Goal: Complete application form

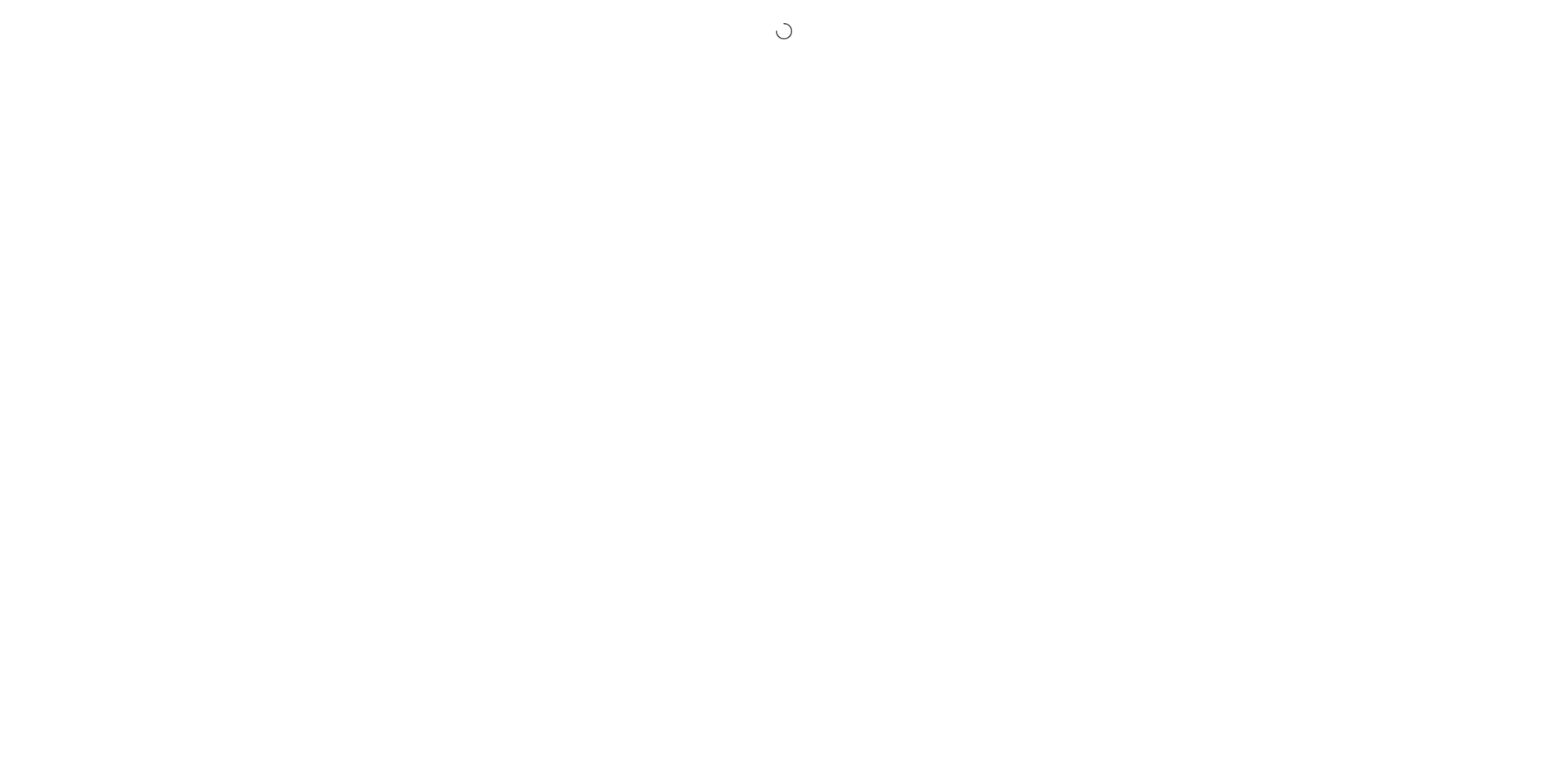
select select "MX"
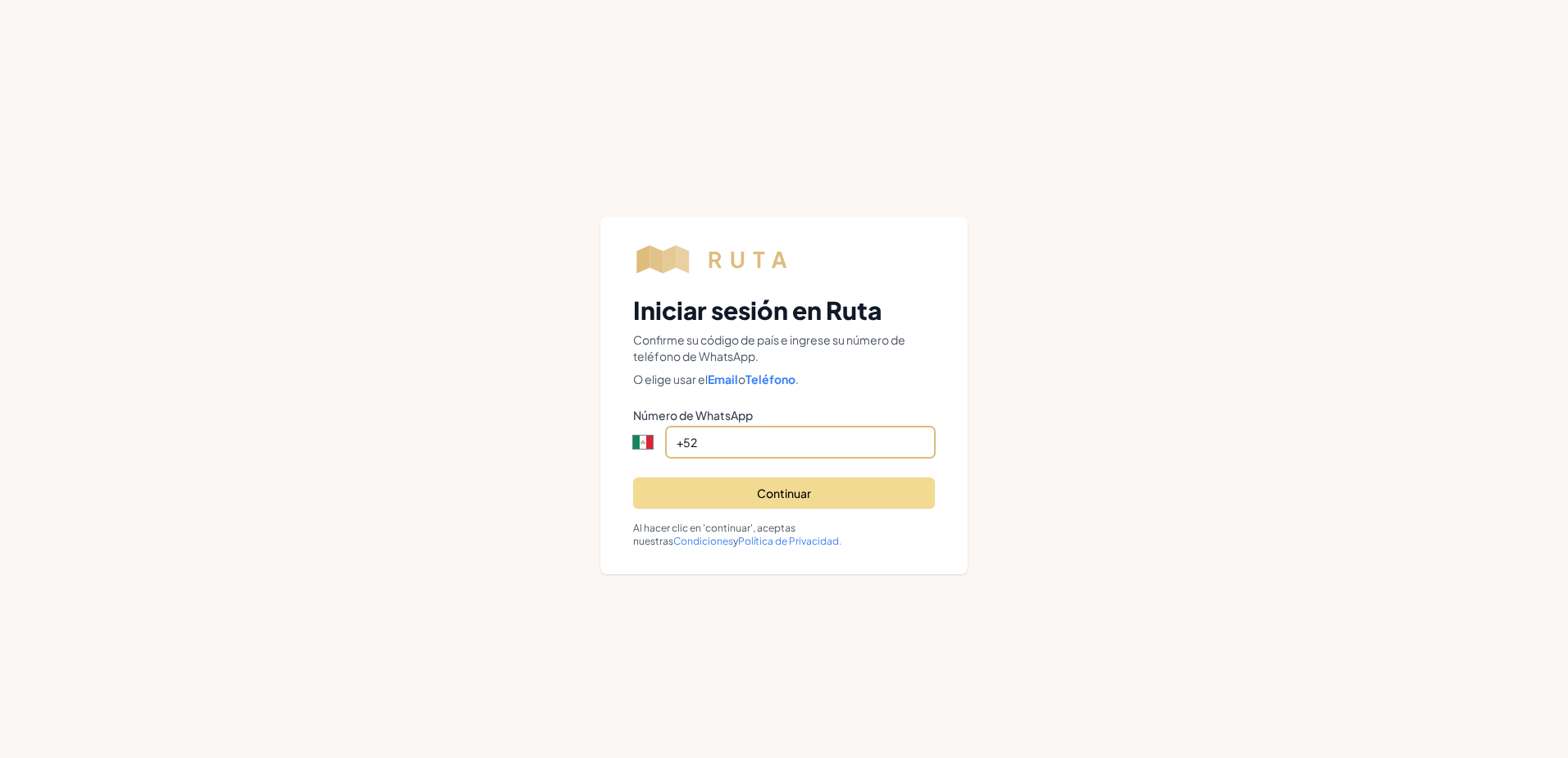
click at [784, 439] on input "+52" at bounding box center [800, 443] width 269 height 31
type input "[PHONE_NUMBER]"
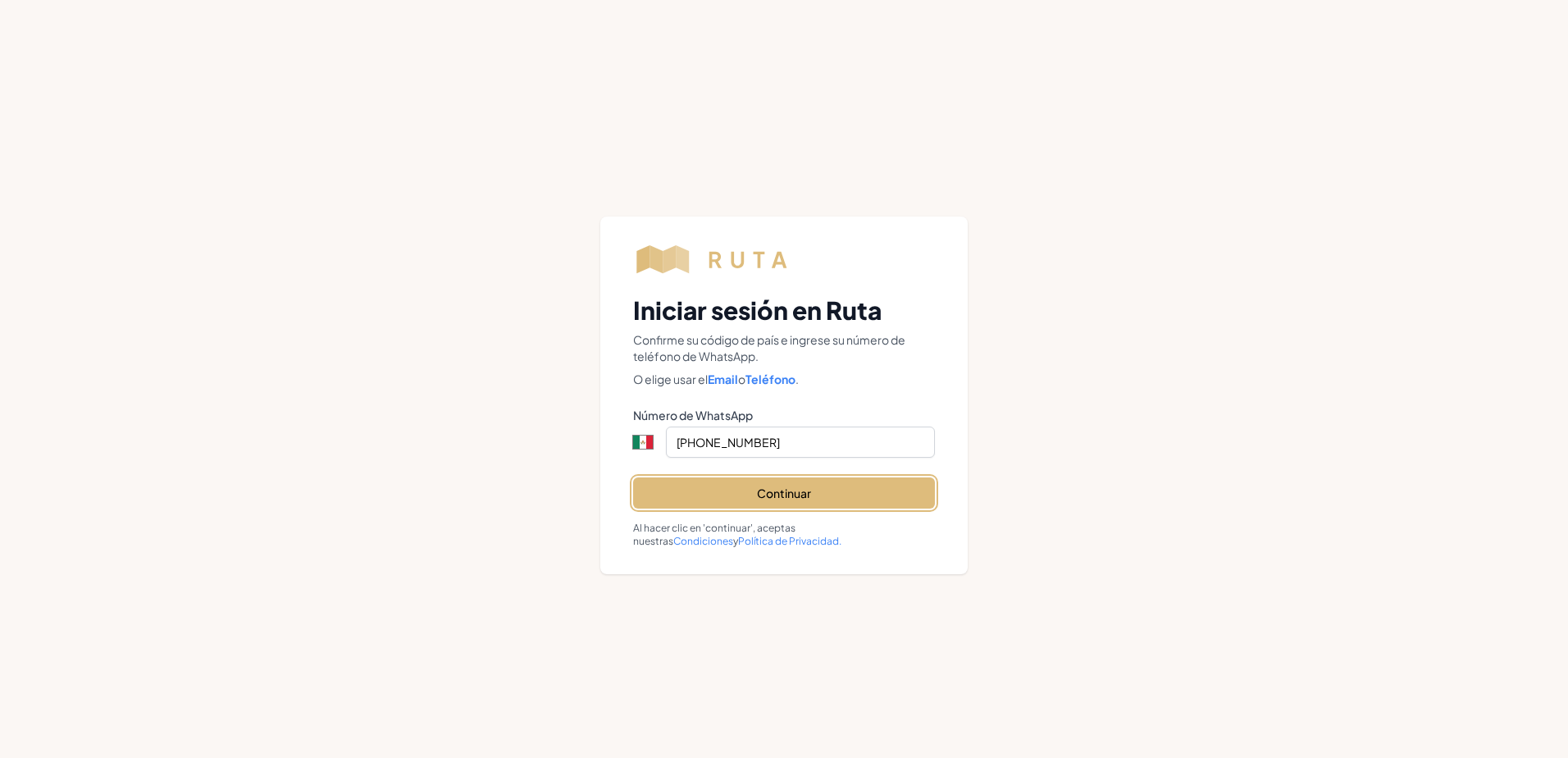
click at [770, 498] on button "Continuar" at bounding box center [784, 493] width 302 height 31
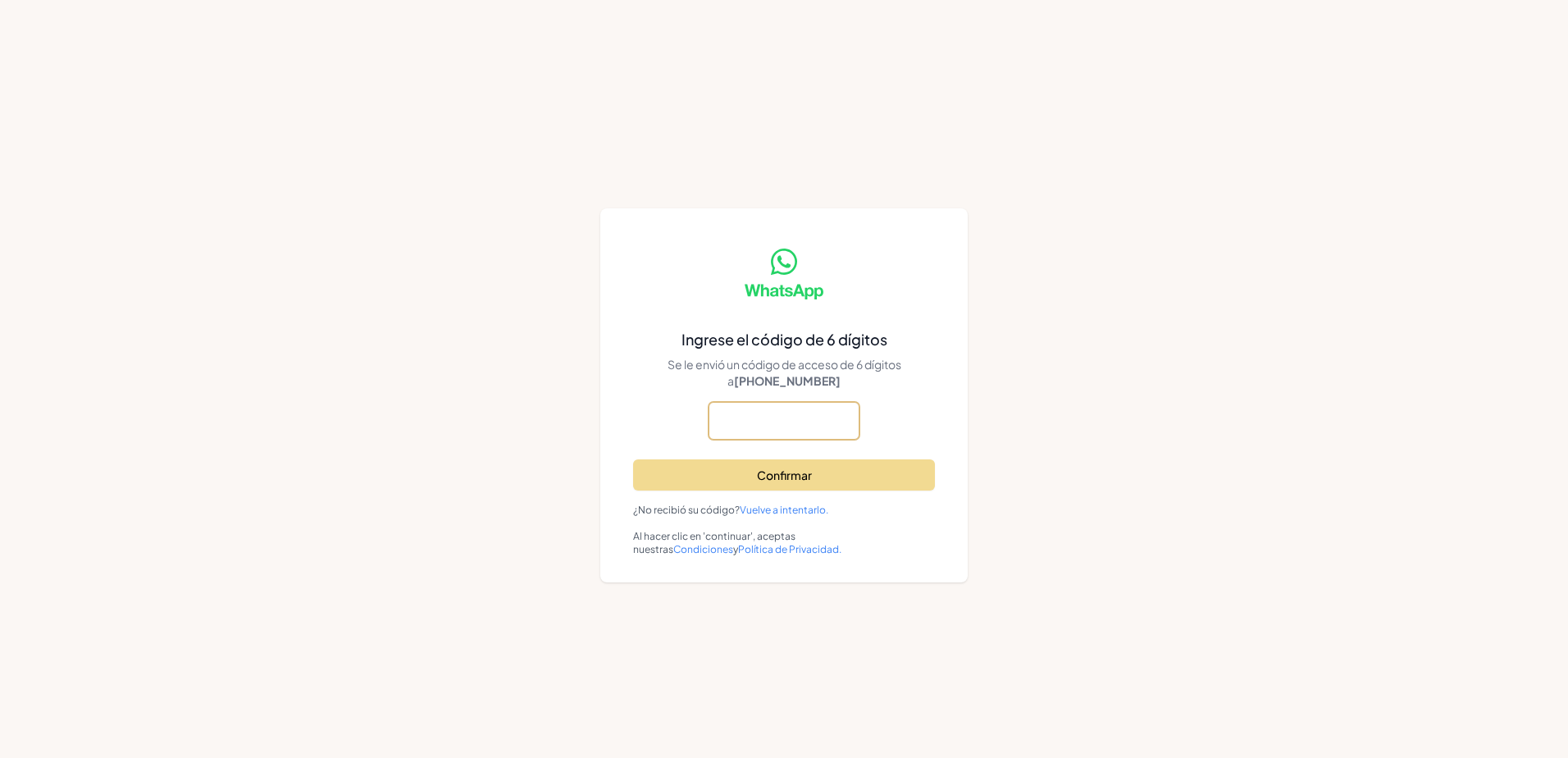
click at [0, 0] on input "text" at bounding box center [0, 0] width 0 height 0
type input "652792"
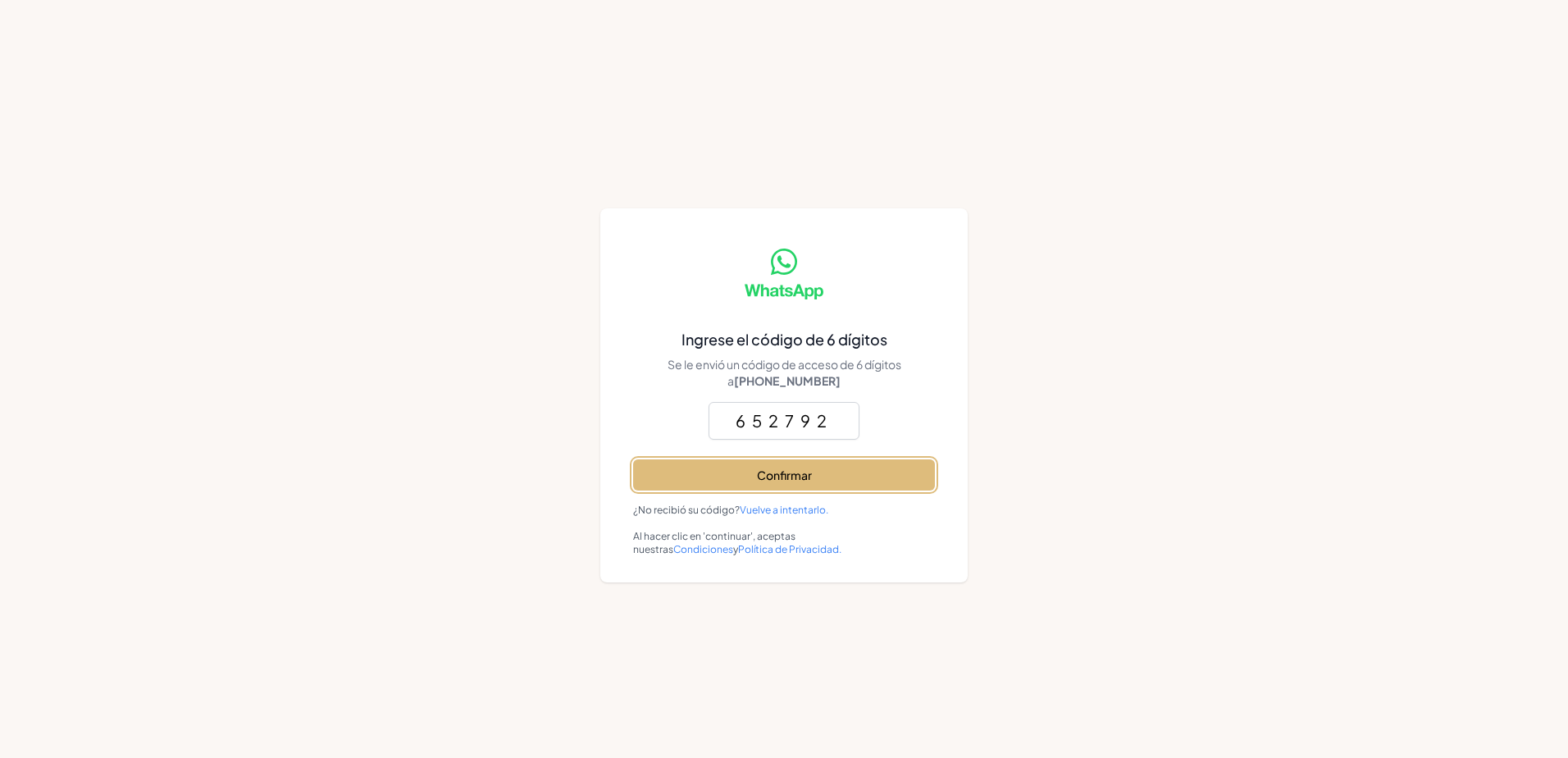
click at [789, 467] on button "Confirmar" at bounding box center [784, 475] width 302 height 31
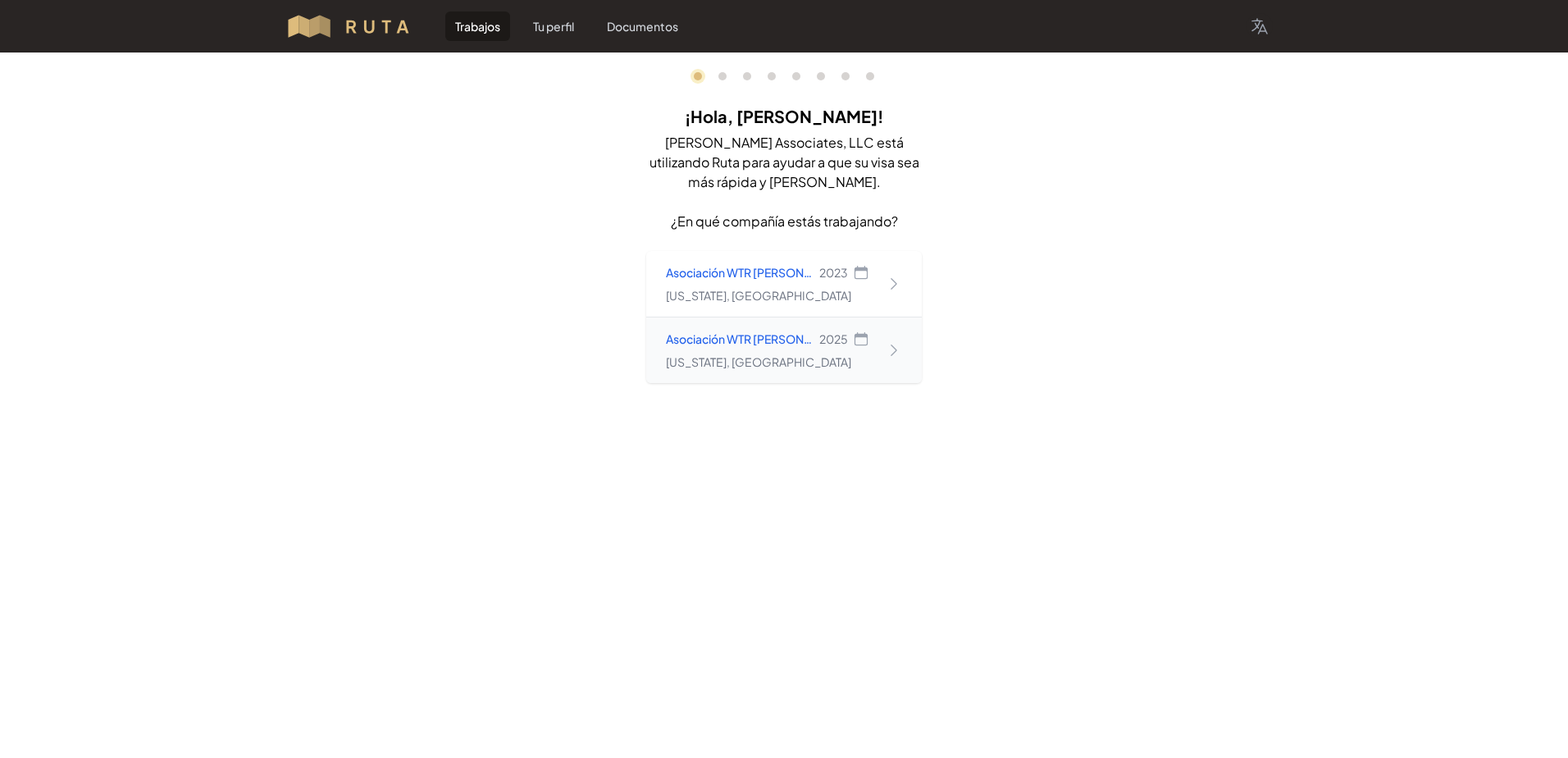
click at [832, 339] on time "2025" at bounding box center [833, 338] width 28 height 15
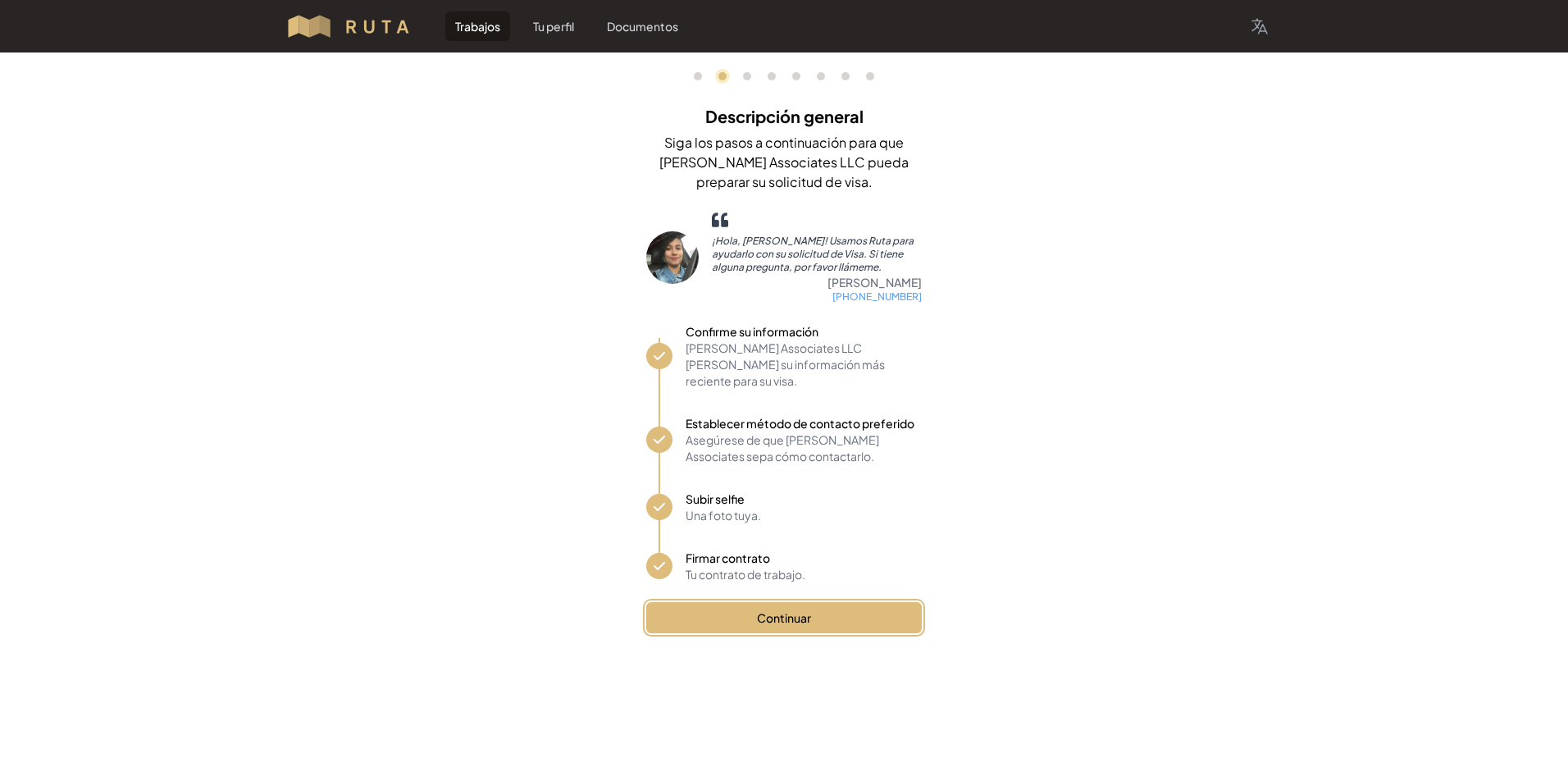
click at [736, 603] on button "Continuar" at bounding box center [784, 618] width 275 height 31
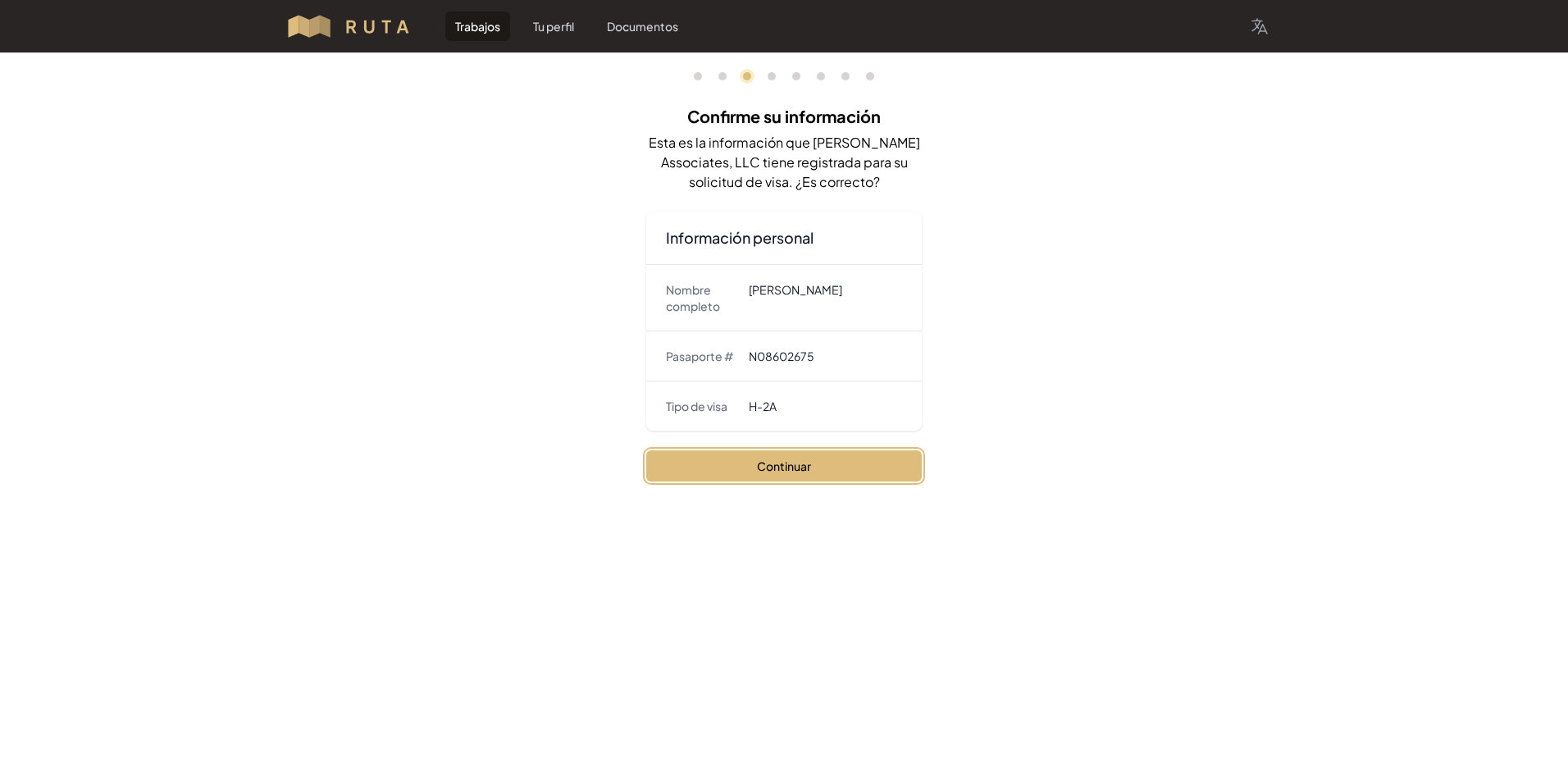
click at [718, 455] on button "Continuar" at bounding box center [784, 466] width 275 height 31
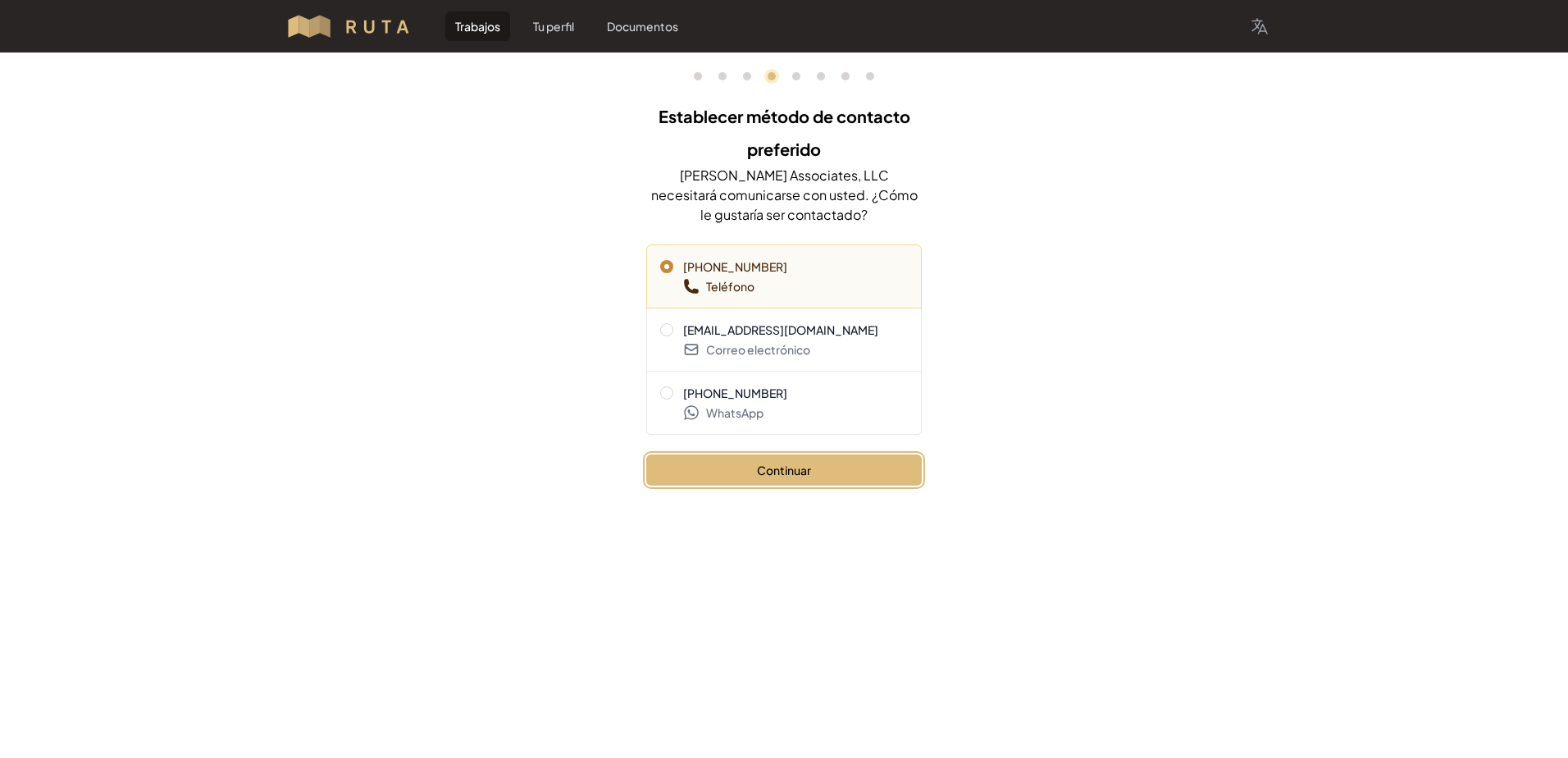
click at [770, 465] on button "Continuar" at bounding box center [784, 470] width 275 height 31
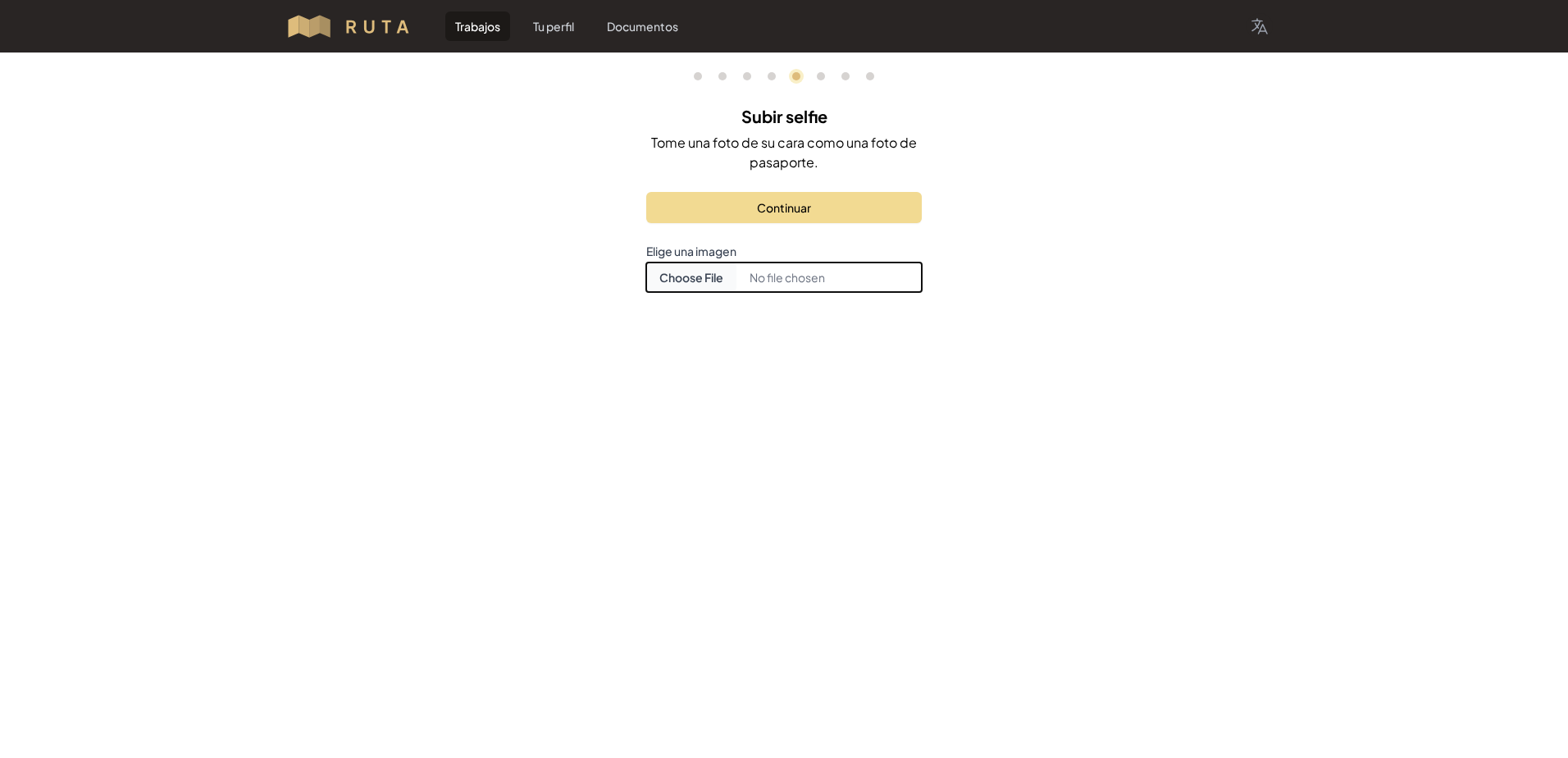
click at [679, 268] on input "Elegir foto de documento" at bounding box center [784, 277] width 275 height 29
type input "C:\fakepath\[PERSON_NAME].Foto.jpg"
click at [649, 296] on div at bounding box center [649, 296] width 0 height 0
click at [912, 325] on div "Elige una imagen Open Elegir foto de documento" at bounding box center [784, 284] width 275 height 82
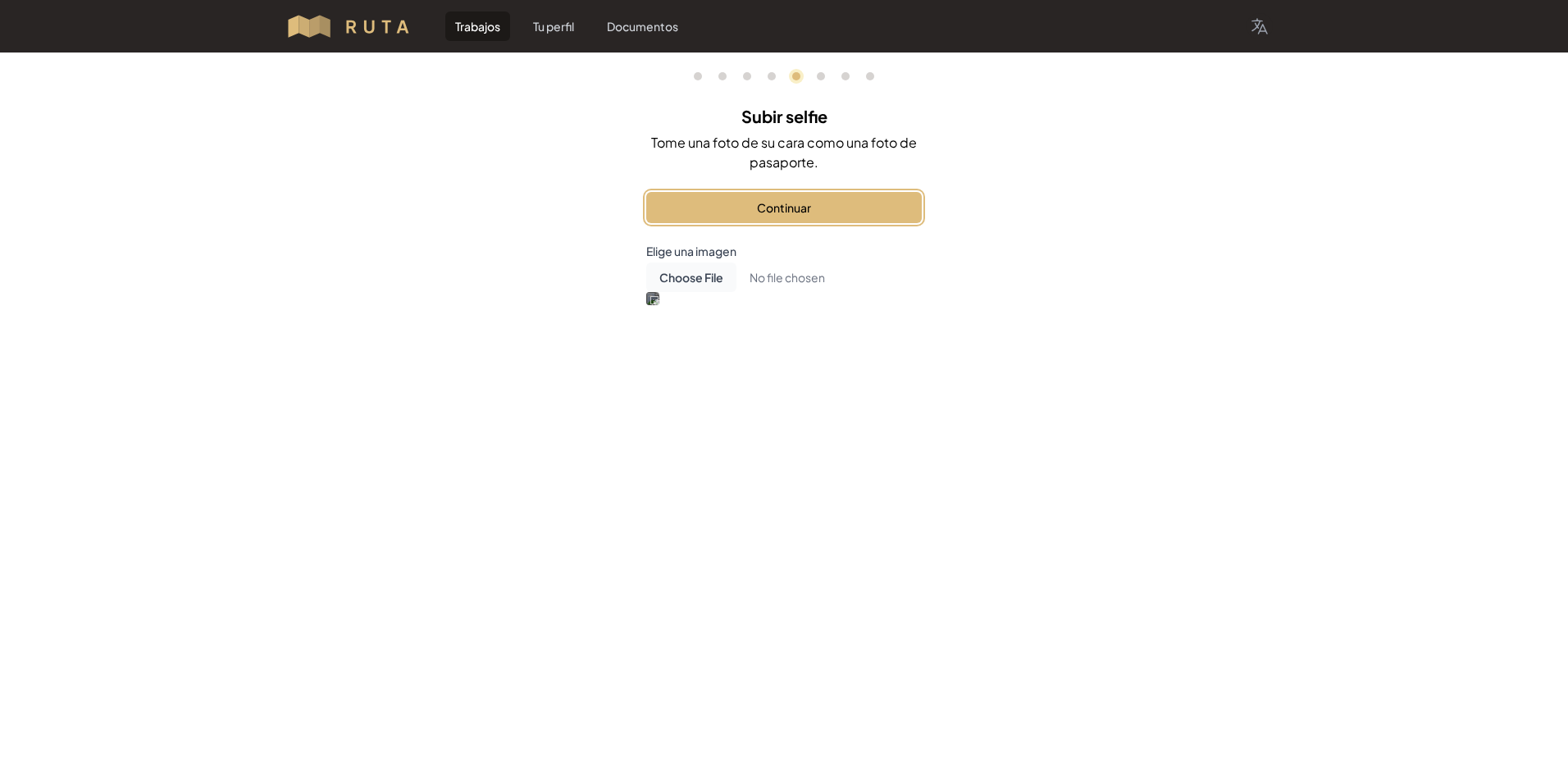
click at [781, 218] on button "Continuar" at bounding box center [784, 208] width 275 height 31
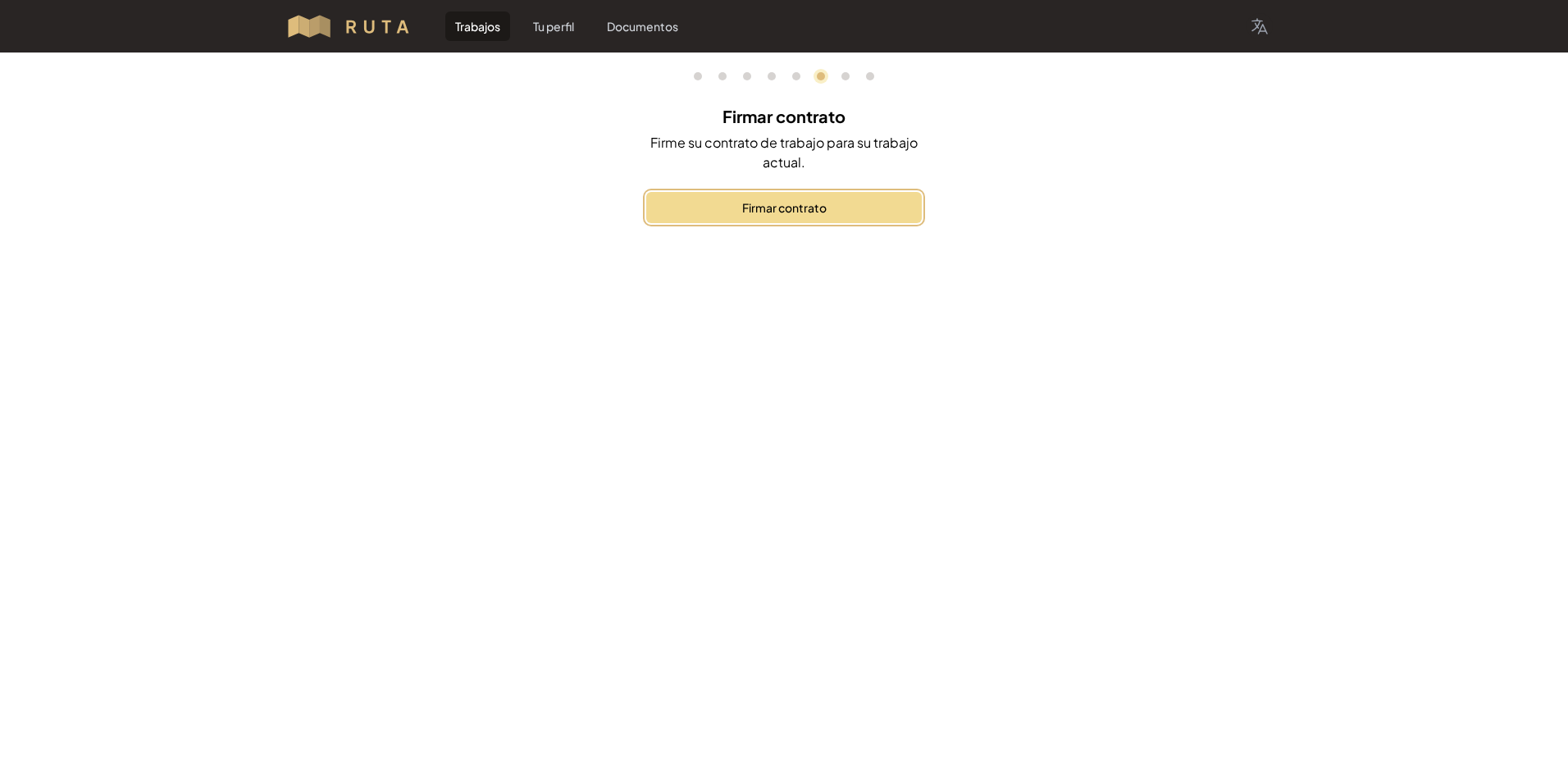
click at [781, 218] on button "Firmar contrato" at bounding box center [784, 208] width 275 height 31
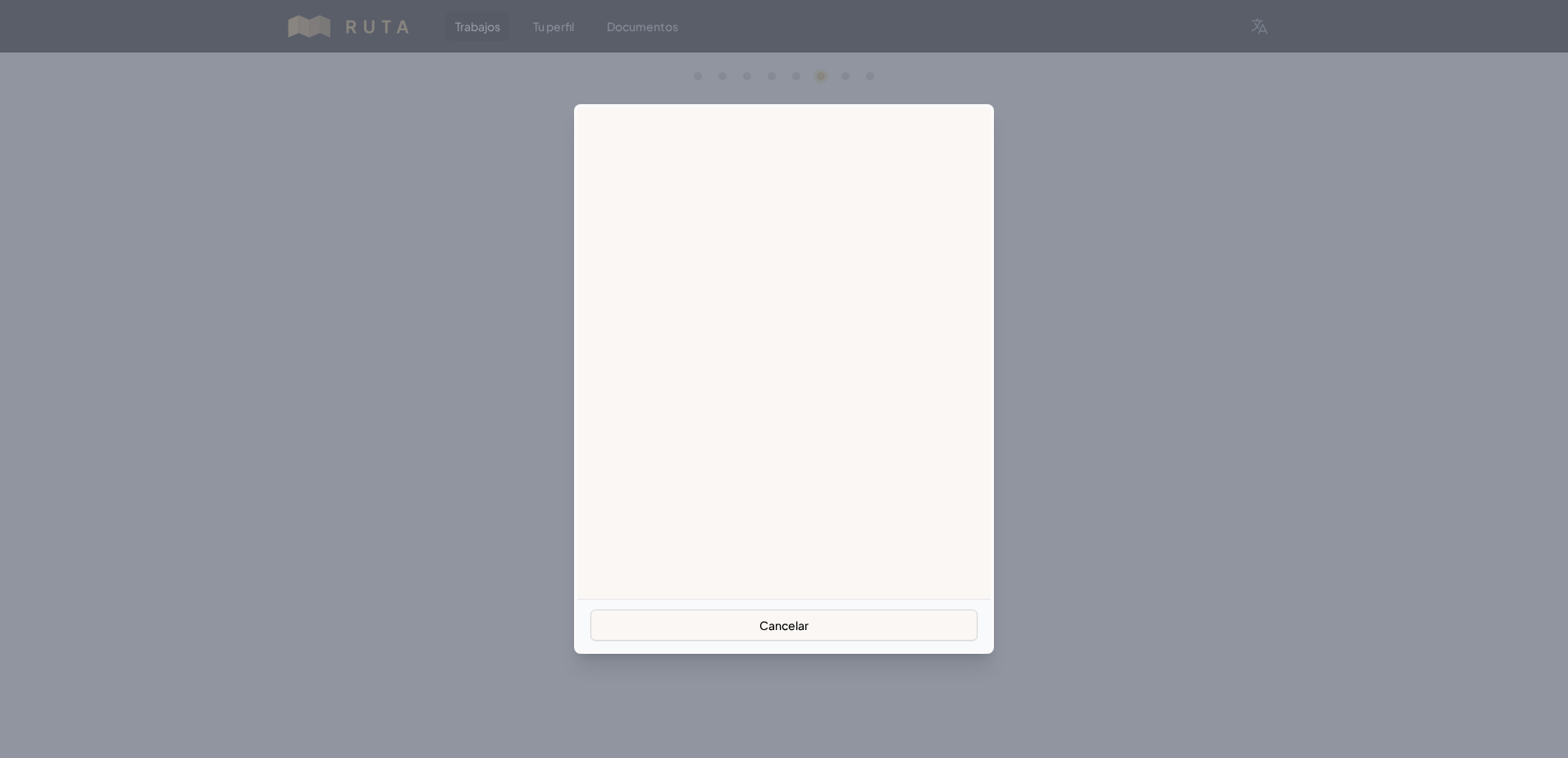
click at [992, 532] on div "Cancelar" at bounding box center [784, 378] width 420 height 549
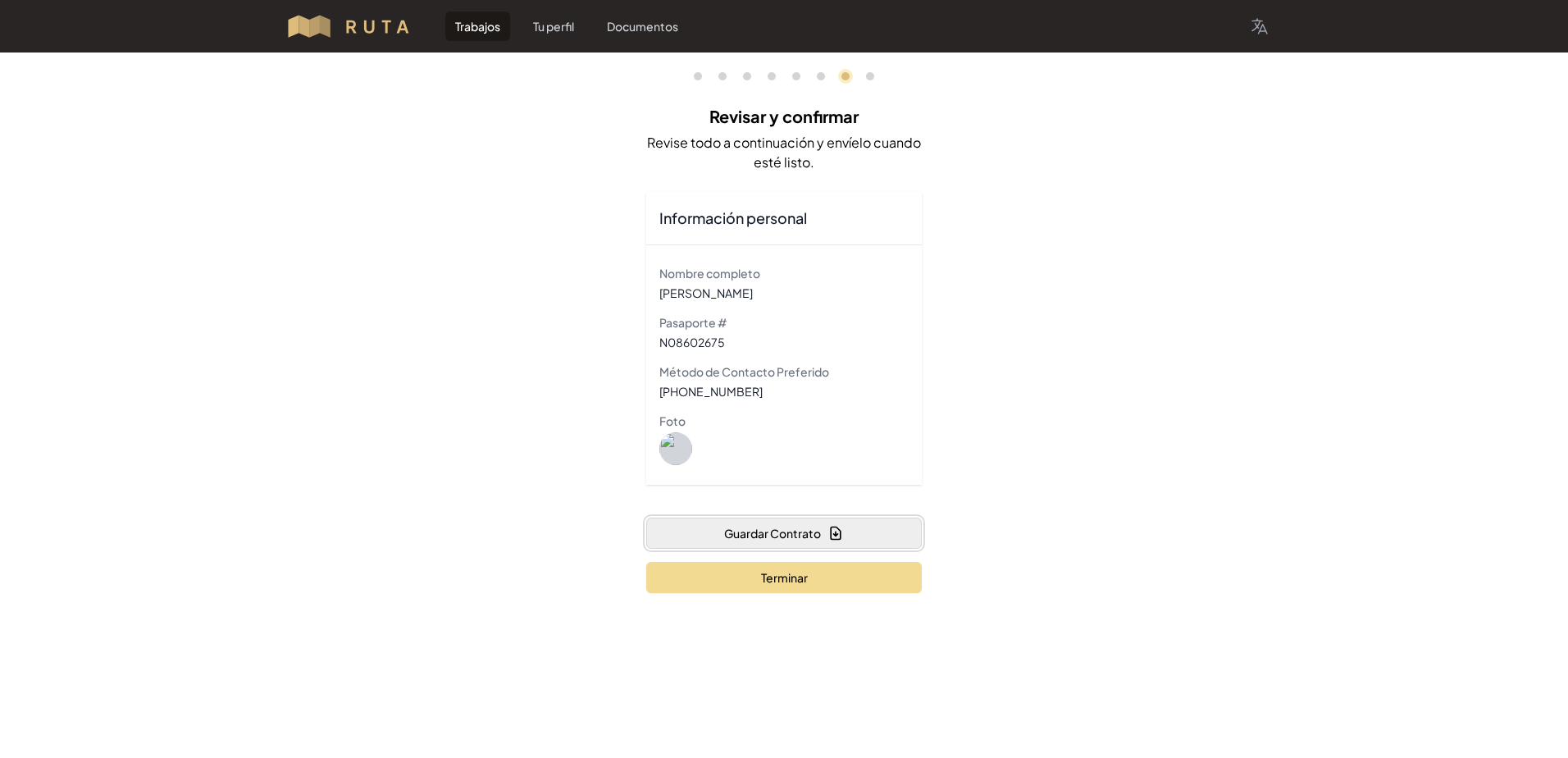
click at [797, 528] on font "Guardar Contrato" at bounding box center [773, 533] width 97 height 17
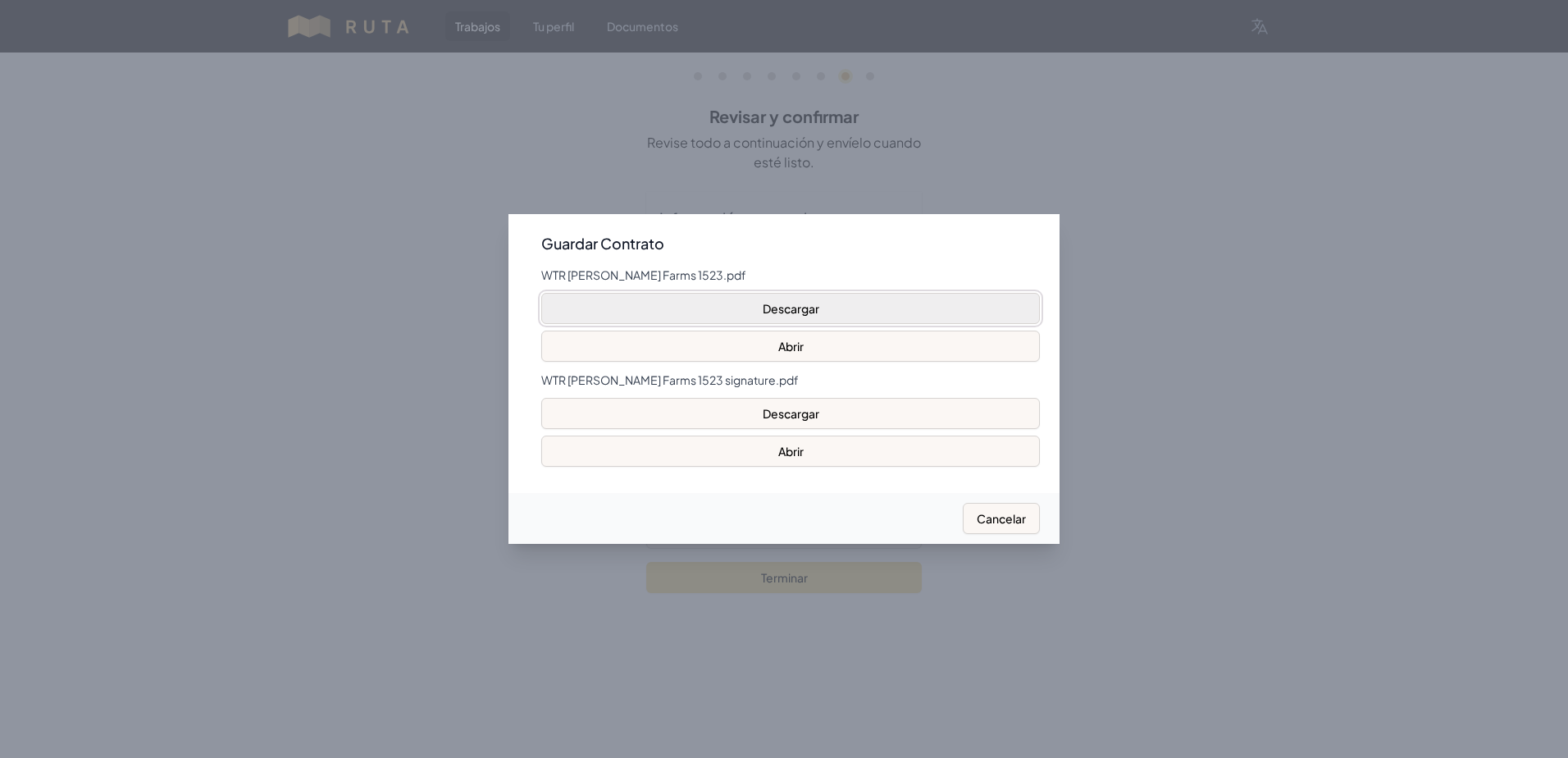
click at [896, 301] on button "Descargar" at bounding box center [790, 308] width 499 height 31
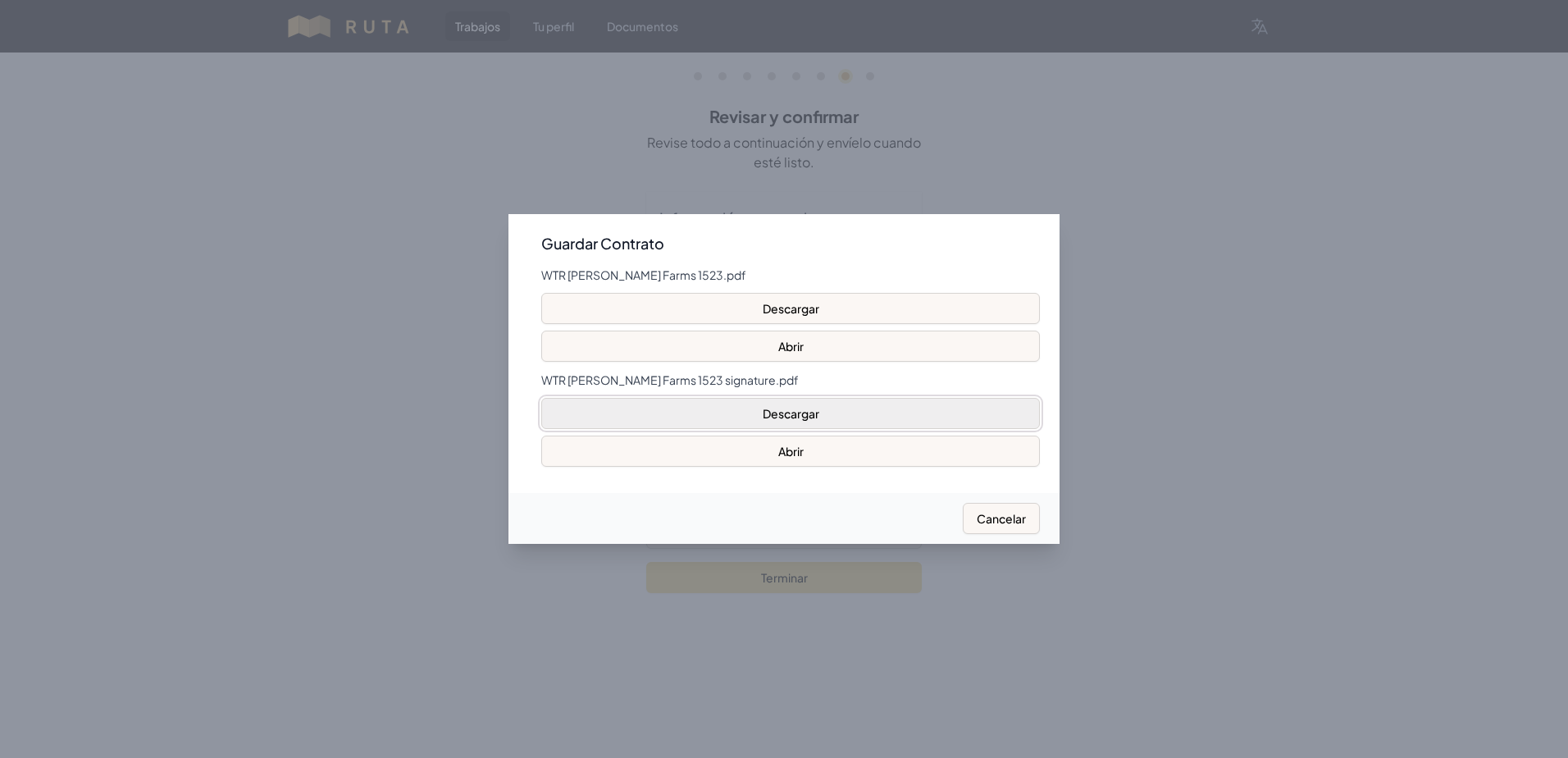
click at [947, 407] on button "Descargar" at bounding box center [790, 413] width 499 height 31
click at [1073, 497] on div at bounding box center [784, 379] width 1568 height 758
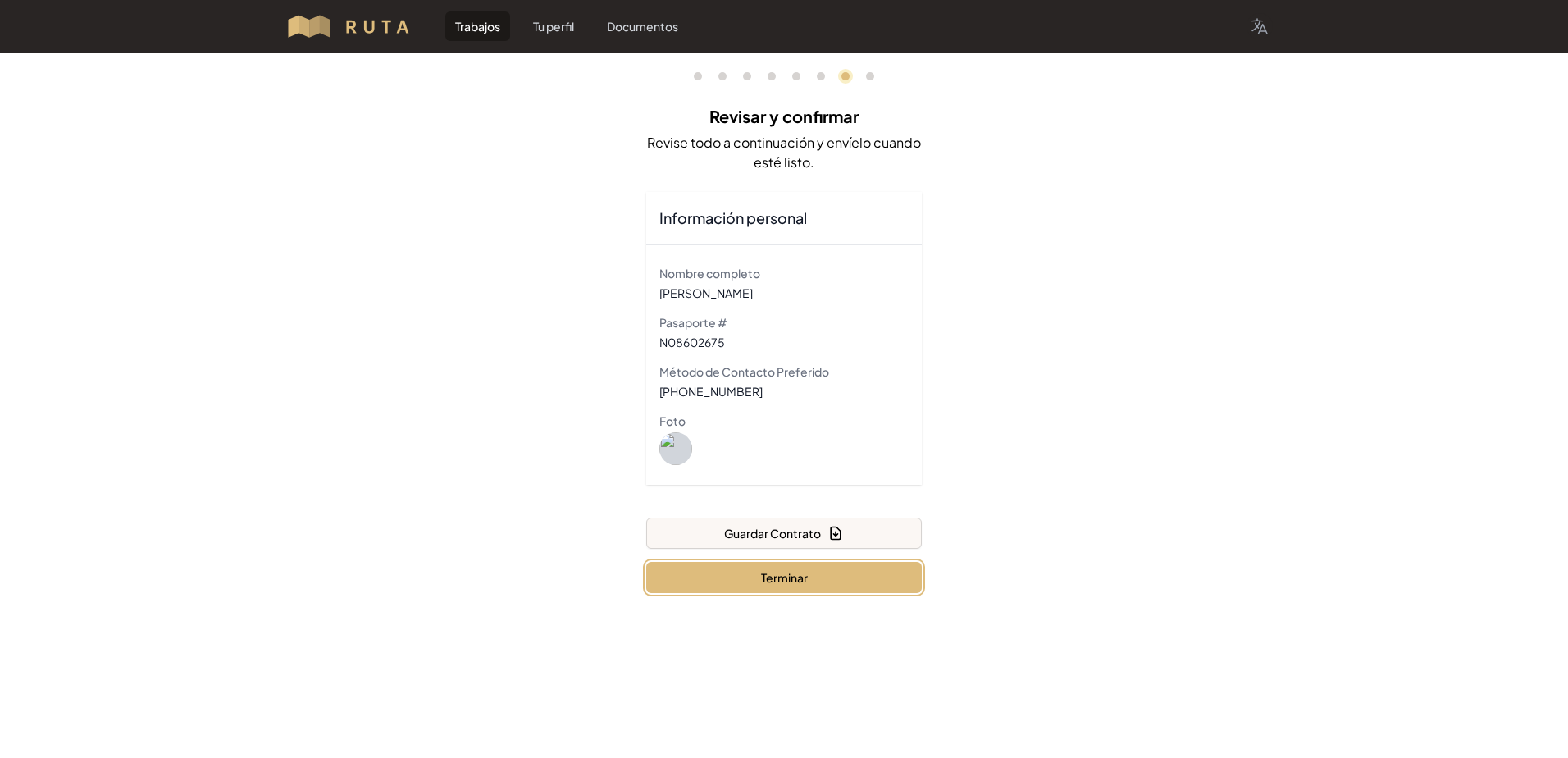
click at [822, 577] on button "Terminar" at bounding box center [784, 578] width 275 height 31
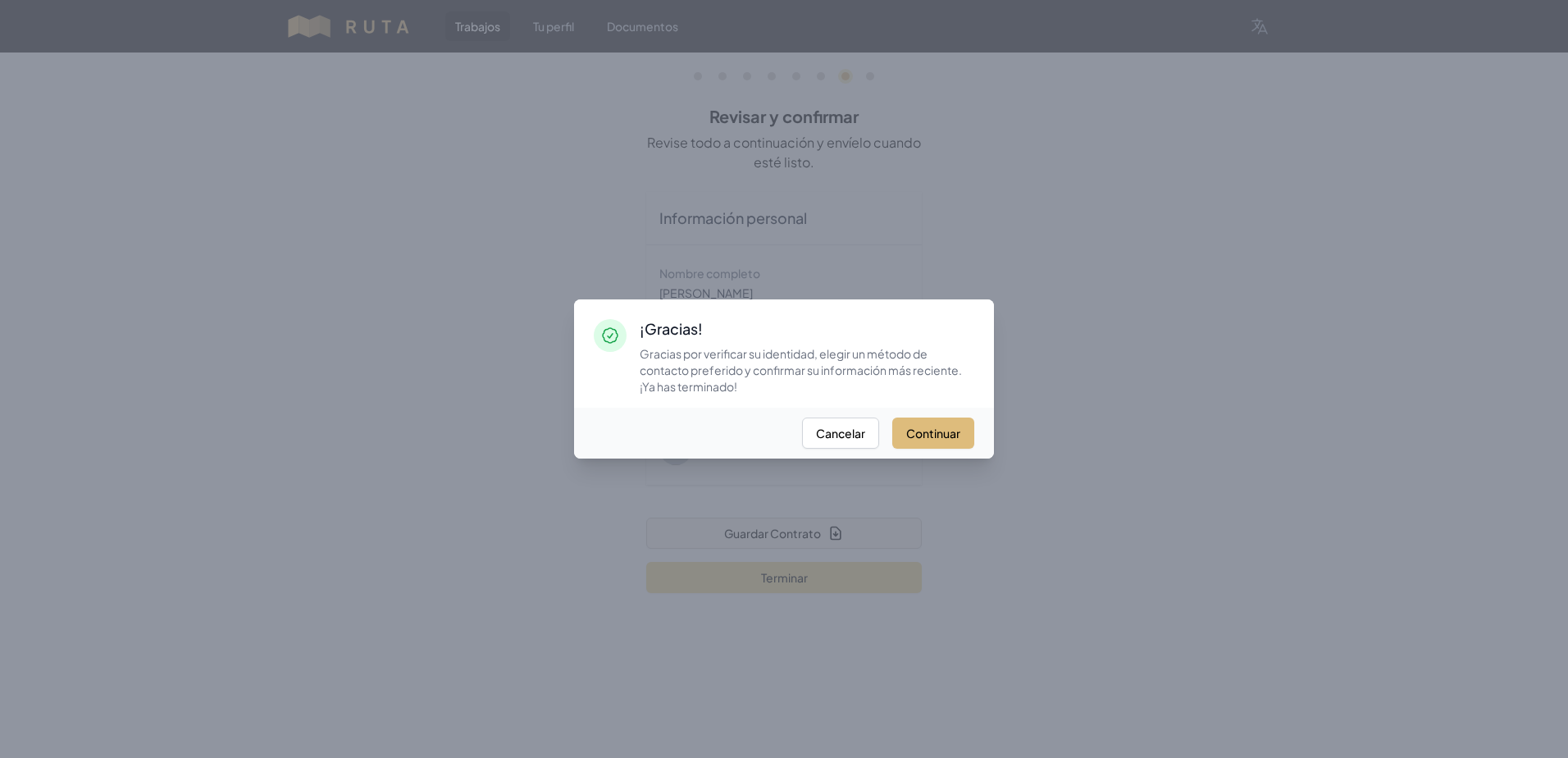
click at [927, 434] on button "Continuar" at bounding box center [933, 433] width 82 height 31
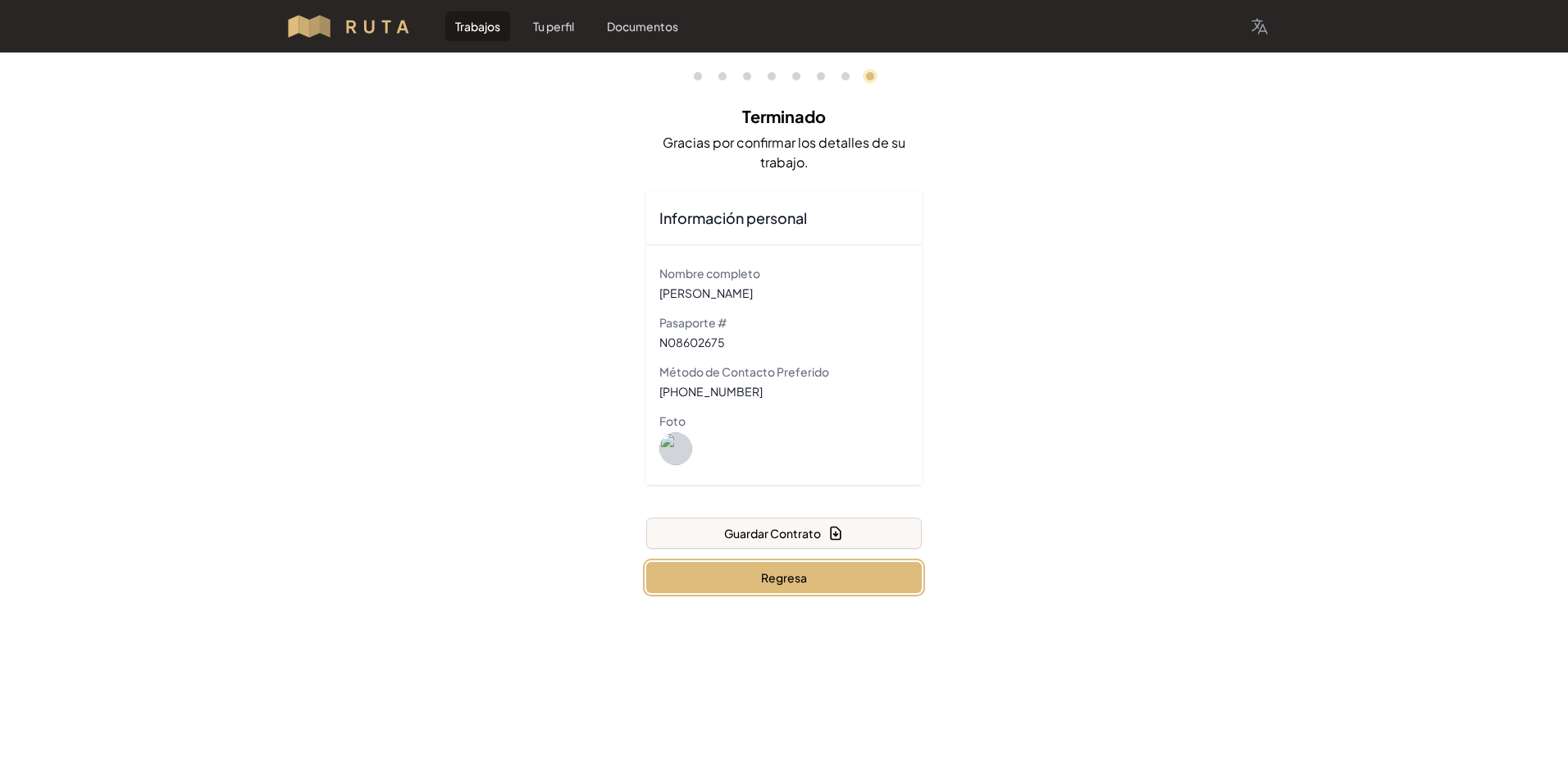
click at [828, 572] on button "Regresa" at bounding box center [784, 578] width 275 height 31
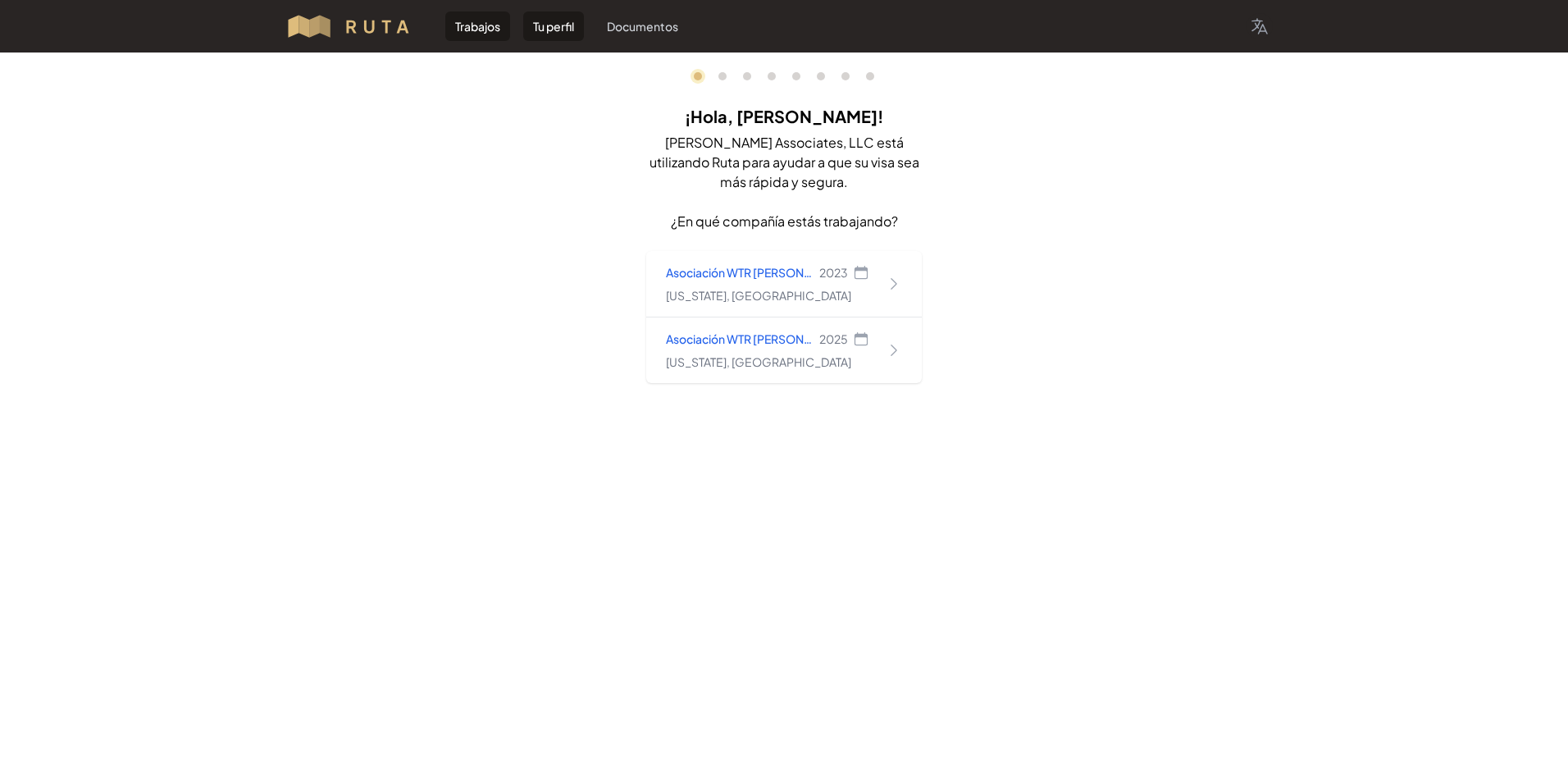
click at [573, 33] on link "Tu perfil" at bounding box center [553, 26] width 61 height 29
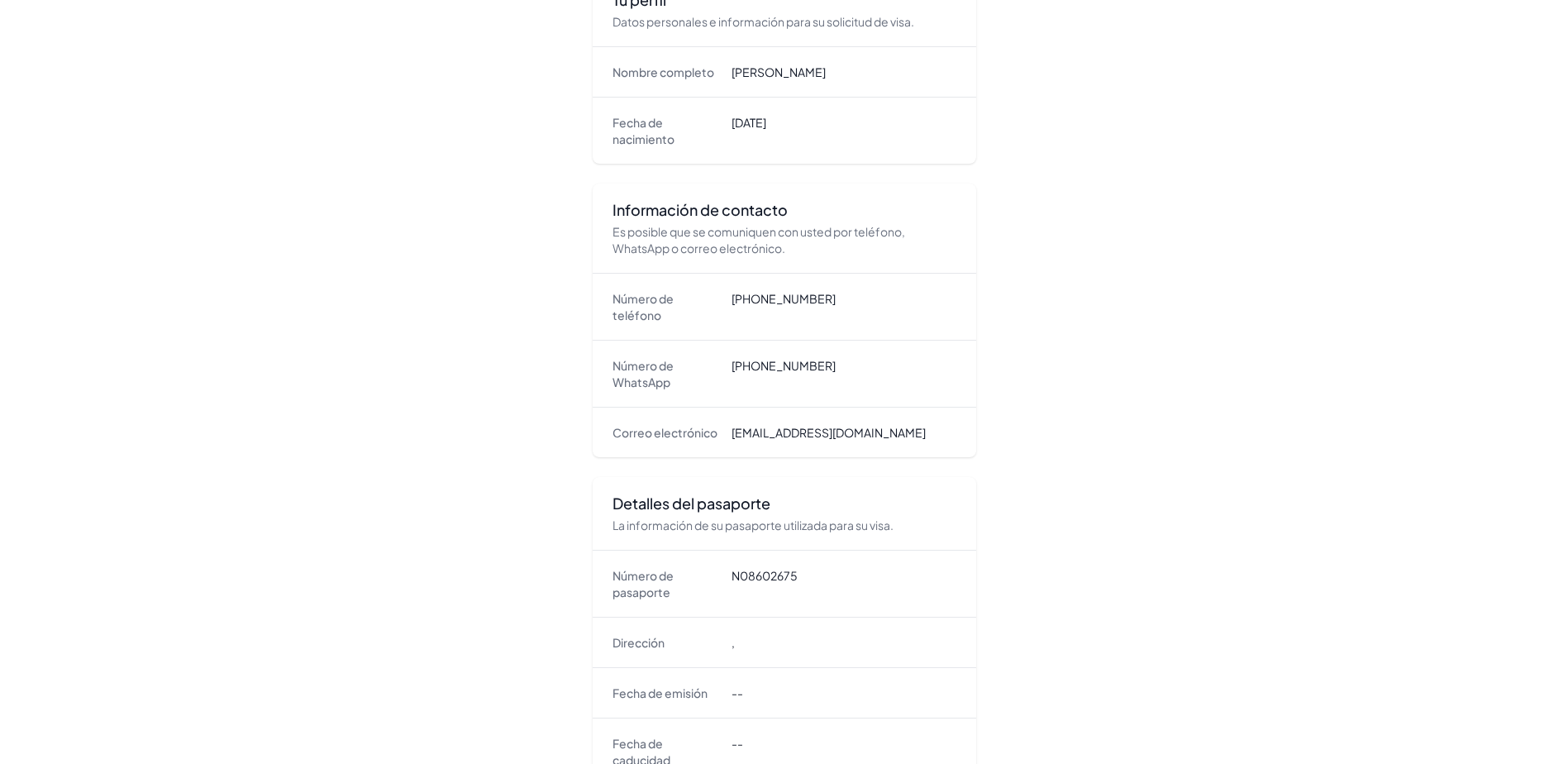
scroll to position [219, 0]
